Goal: Transaction & Acquisition: Purchase product/service

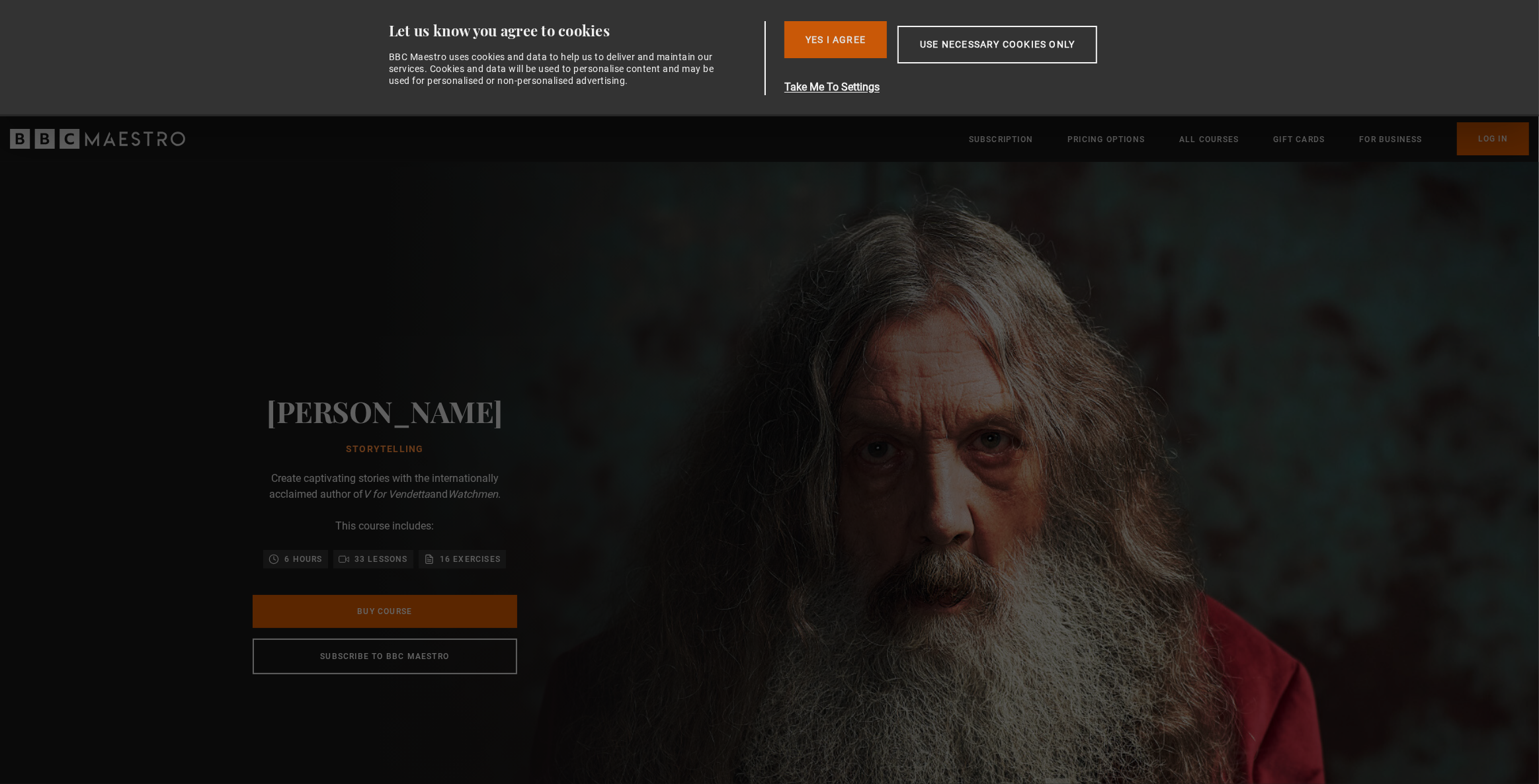
click at [823, 48] on button "Yes I Agree" at bounding box center [836, 39] width 102 height 37
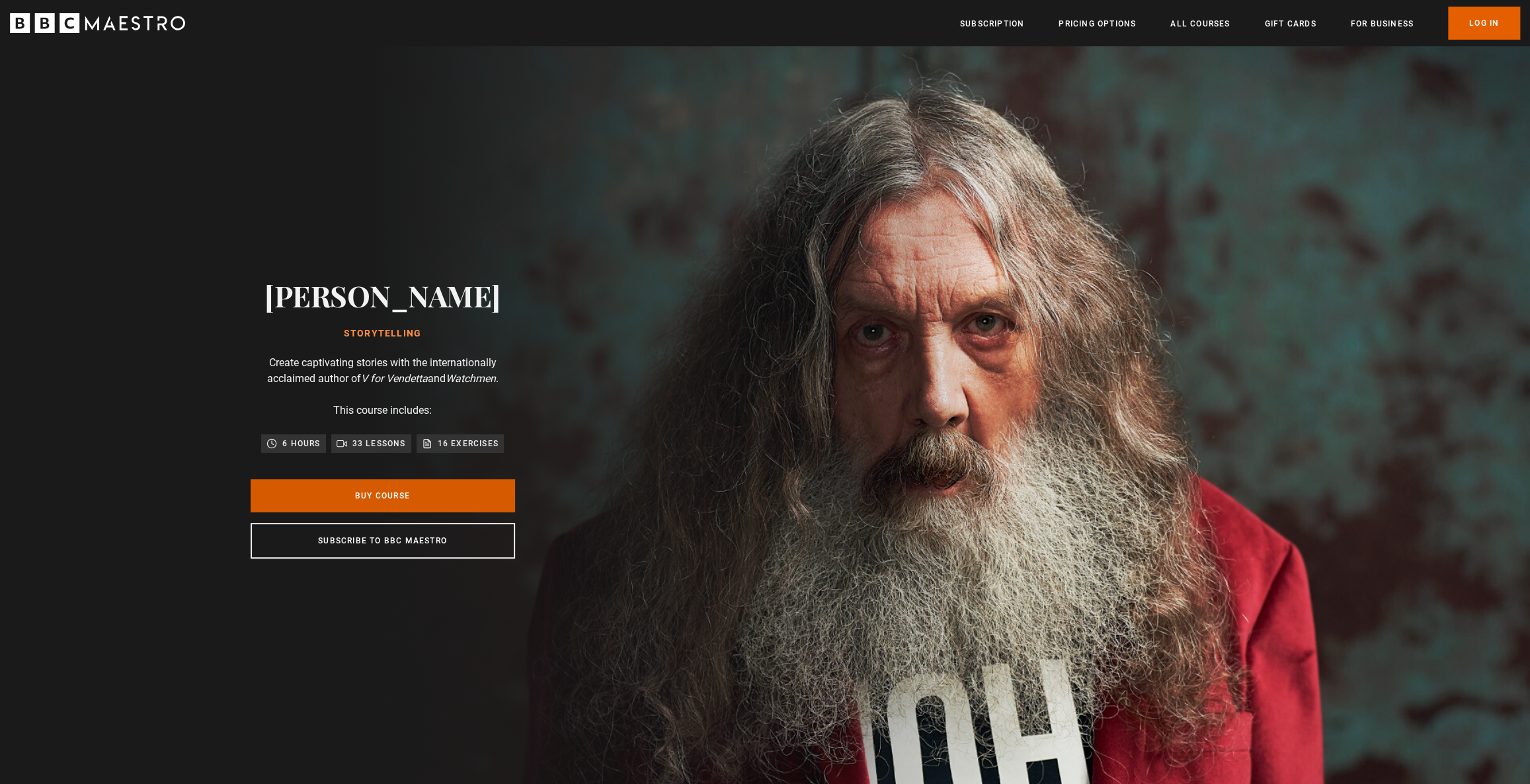
click at [403, 494] on link "Buy Course" at bounding box center [382, 495] width 265 height 33
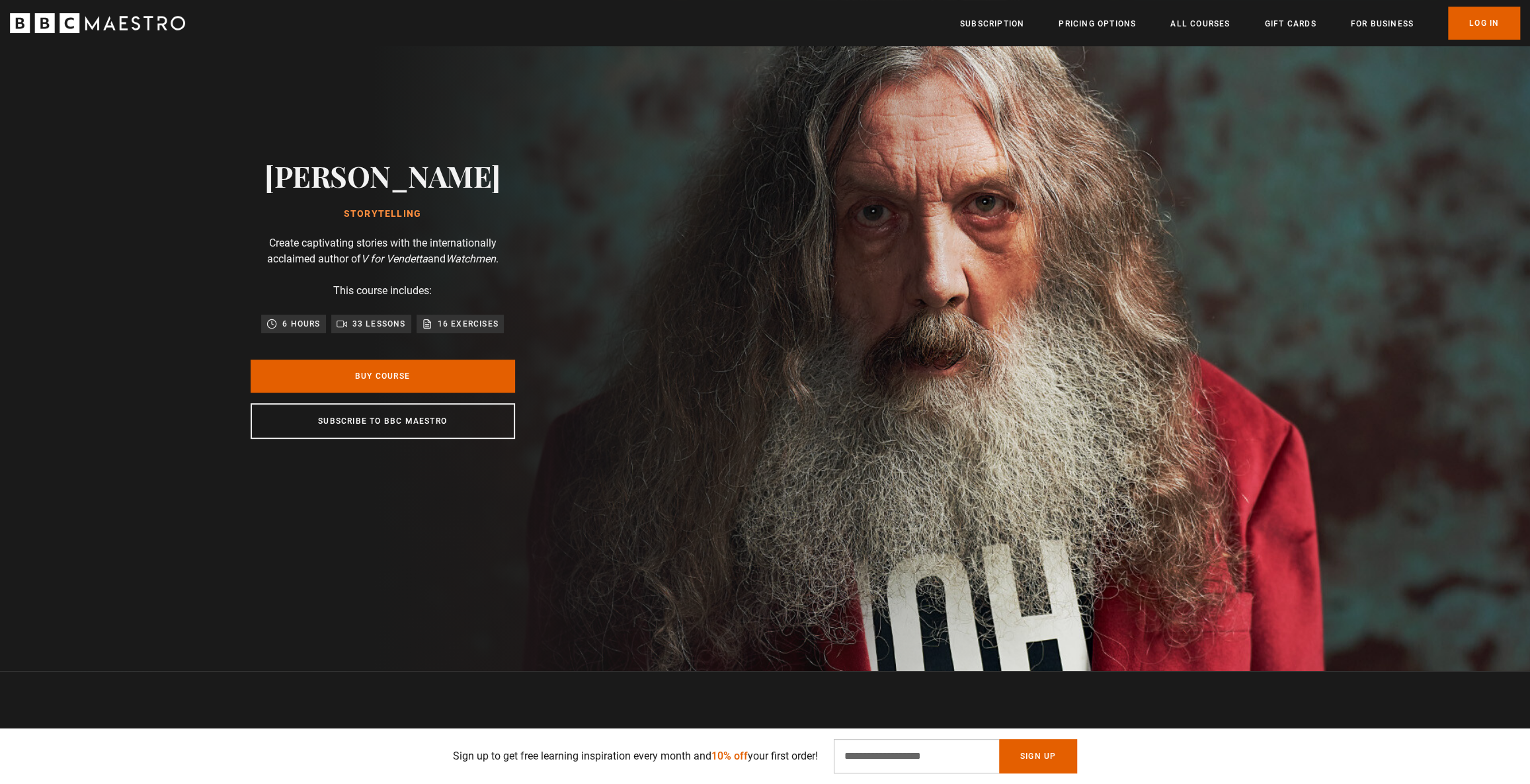
scroll to position [0, 346]
